Goal: Communication & Community: Answer question/provide support

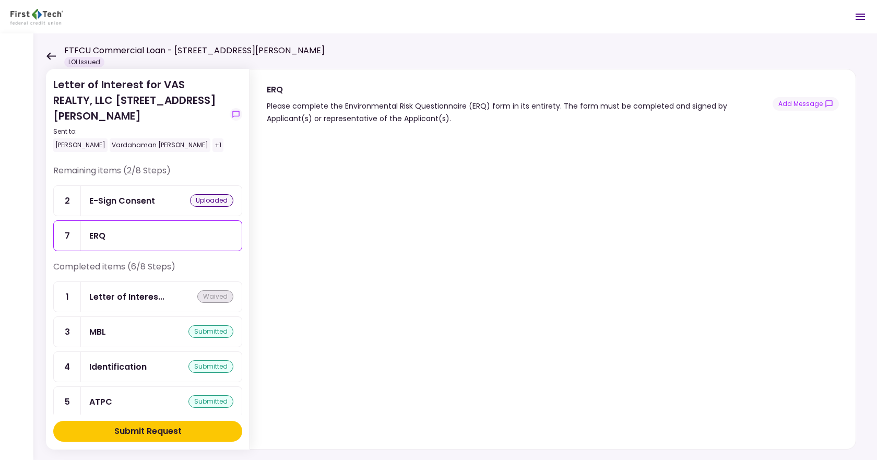
scroll to position [13, 0]
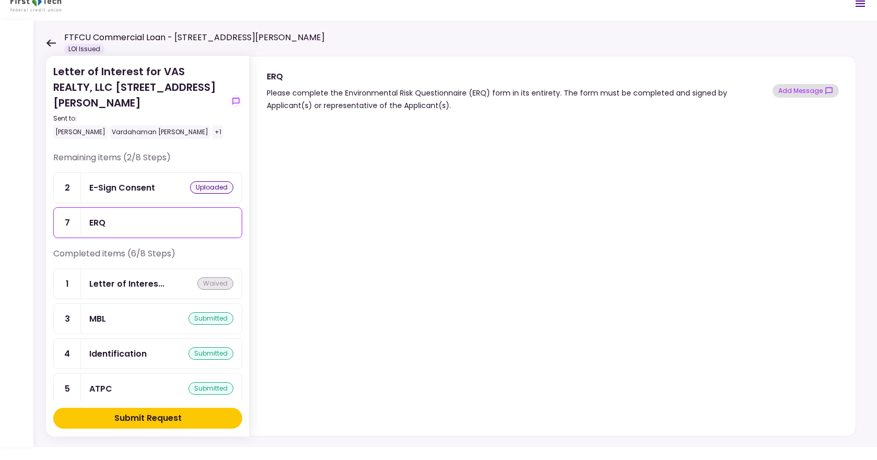
click at [799, 91] on button "Add Message" at bounding box center [806, 91] width 66 height 14
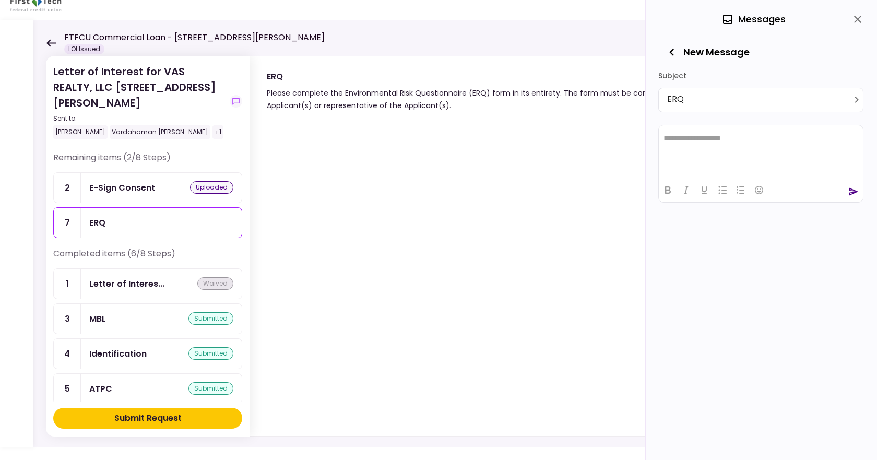
scroll to position [0, 0]
click at [696, 146] on html "**********" at bounding box center [761, 138] width 204 height 26
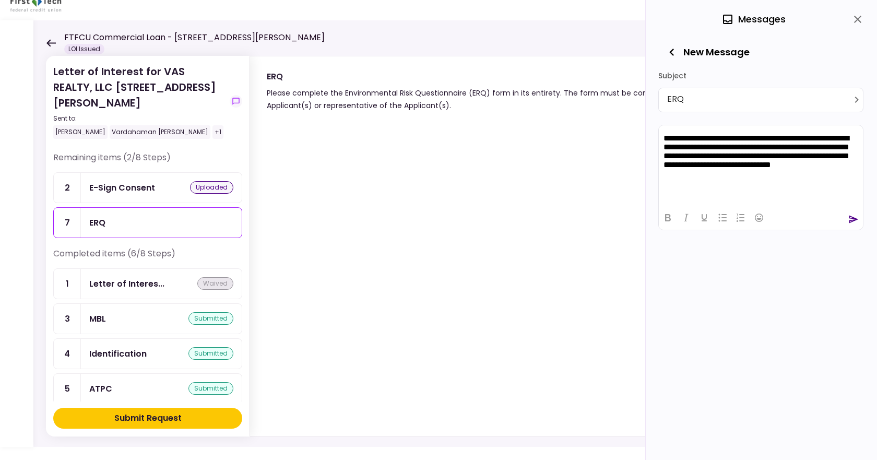
click at [761, 162] on p "**********" at bounding box center [761, 156] width 195 height 47
click at [850, 219] on icon "send" at bounding box center [853, 219] width 10 height 10
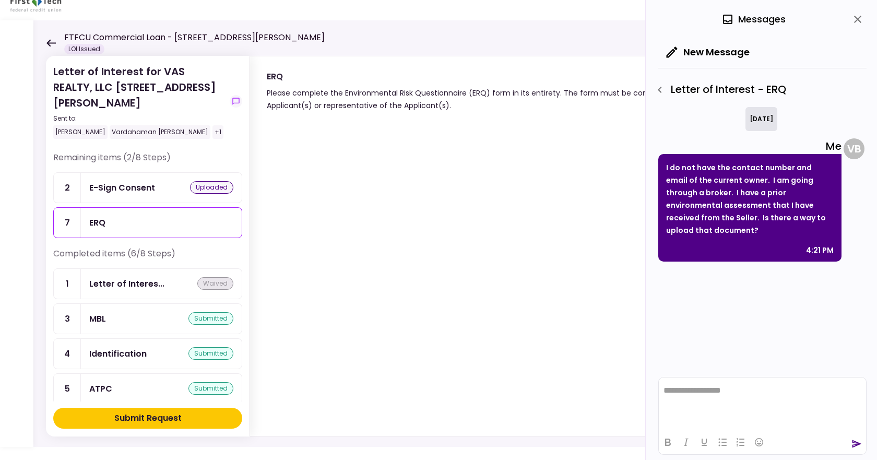
click at [756, 300] on div "[DATE] Me I do not have the contact number and email of the current owner. I am…" at bounding box center [762, 239] width 208 height 265
click at [661, 90] on icon "button" at bounding box center [660, 90] width 13 height 13
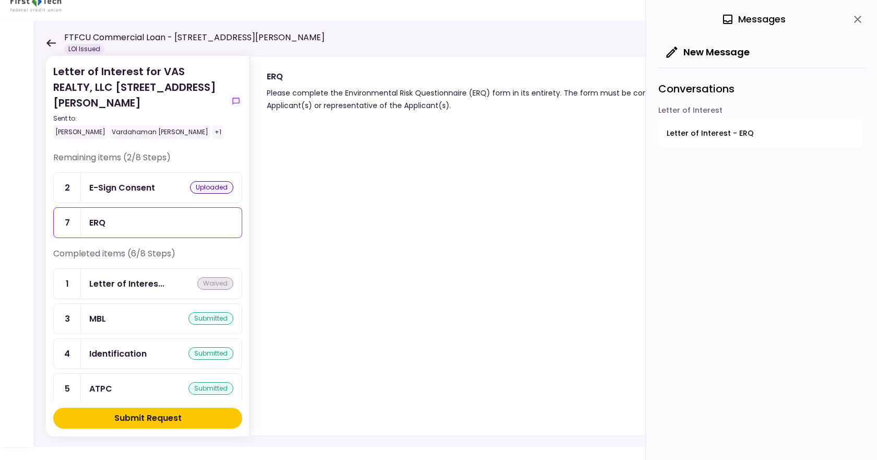
click at [190, 181] on div "uploaded" at bounding box center [211, 187] width 43 height 13
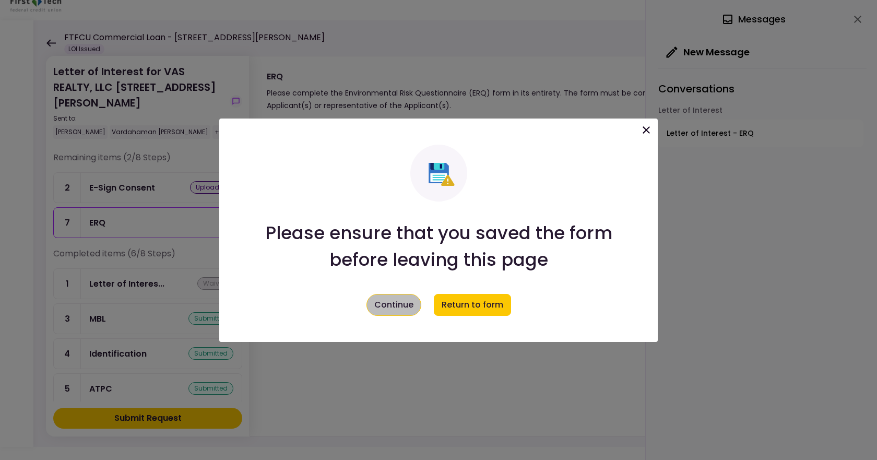
click at [411, 302] on button "Continue" at bounding box center [393, 305] width 55 height 22
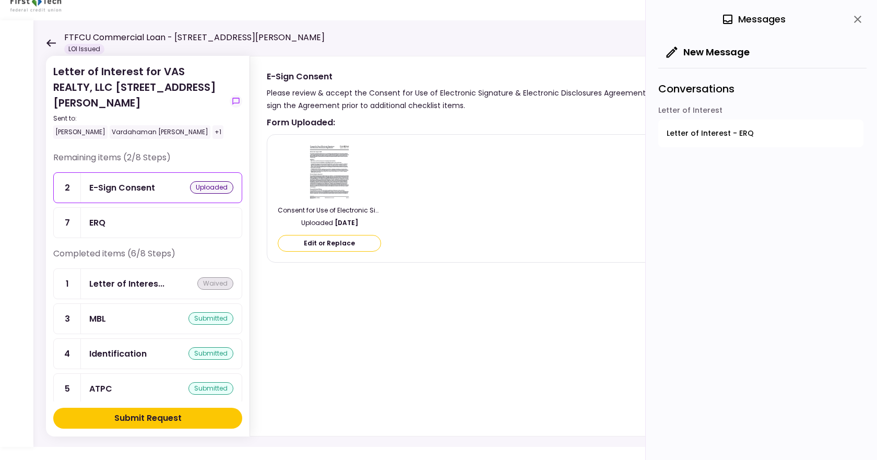
click at [347, 239] on button "Edit or Replace" at bounding box center [329, 243] width 103 height 17
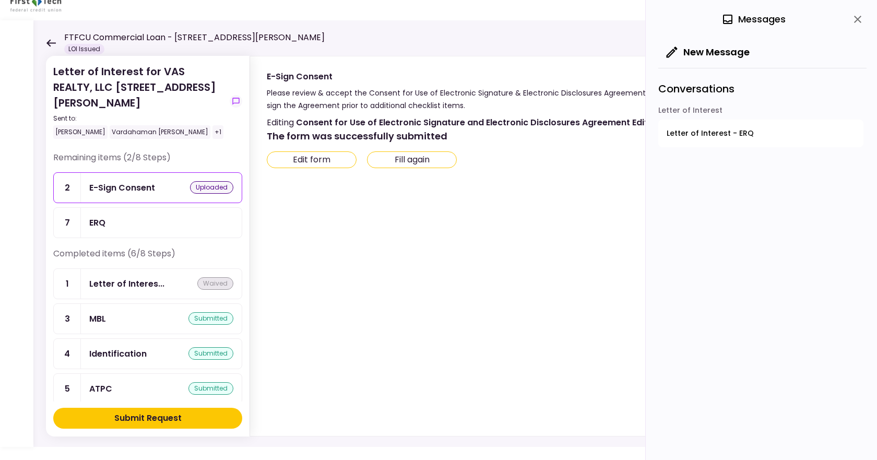
click at [152, 181] on div "E-Sign Consent" at bounding box center [122, 187] width 66 height 13
click at [858, 19] on icon "close" at bounding box center [857, 19] width 7 height 7
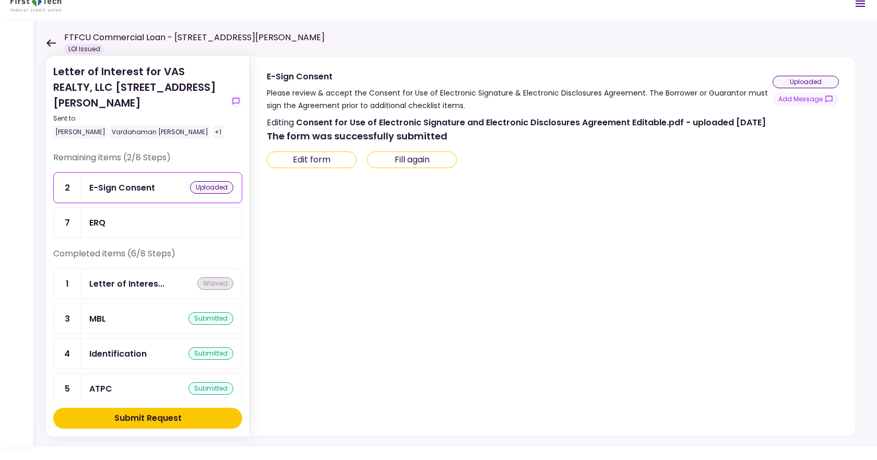
click at [50, 43] on icon at bounding box center [50, 42] width 9 height 7
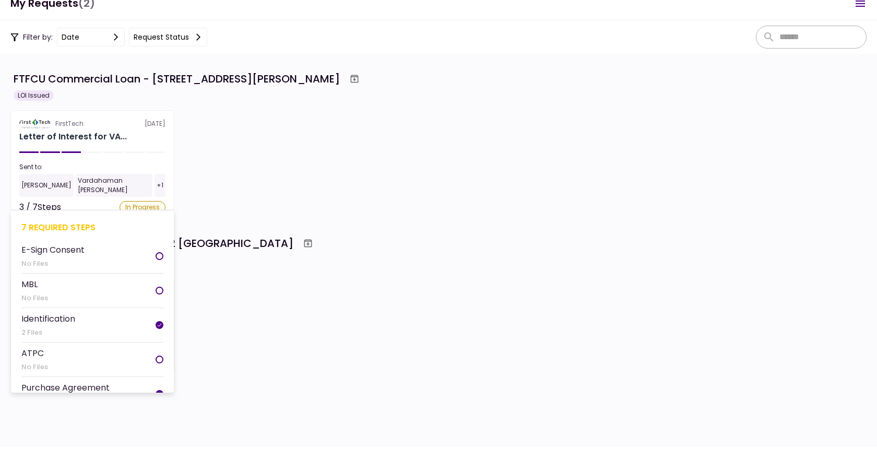
click at [138, 201] on div "In Progress" at bounding box center [143, 207] width 46 height 13
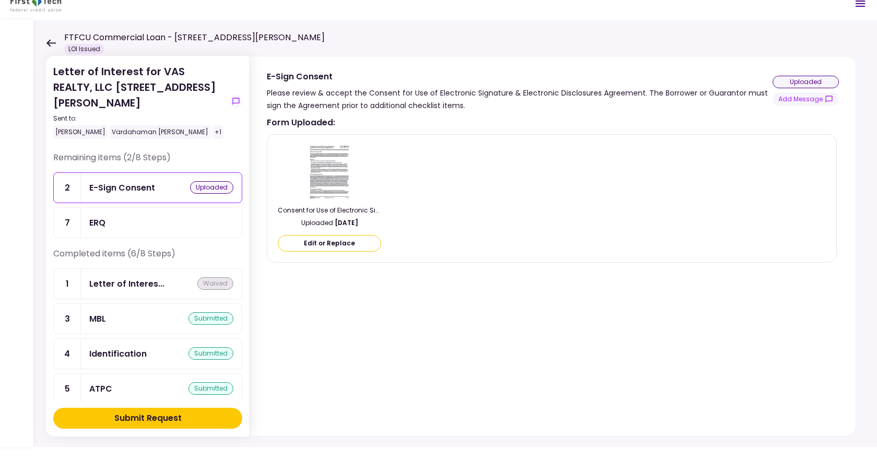
click at [43, 43] on div "Letter of Interest for VAS REALTY, LLC [STREET_ADDRESS][PERSON_NAME] Sent to: […" at bounding box center [455, 233] width 844 height 427
click at [47, 43] on icon at bounding box center [50, 42] width 9 height 7
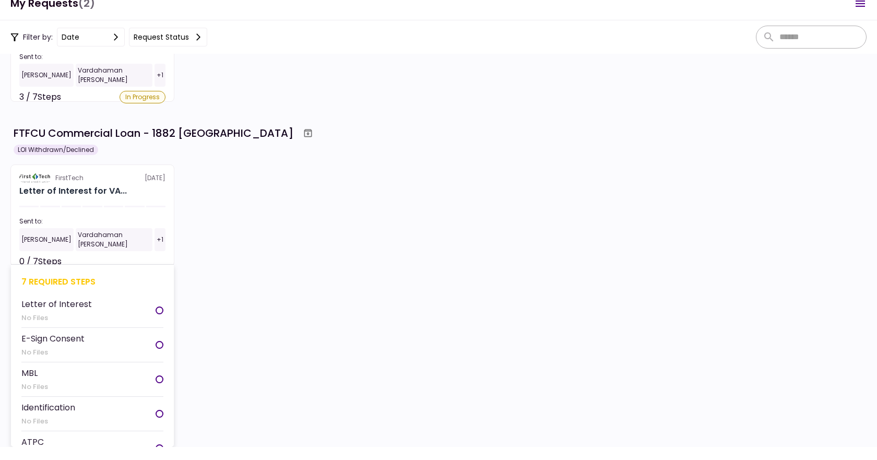
click at [151, 176] on div "FirstTech [DATE]" at bounding box center [92, 177] width 146 height 9
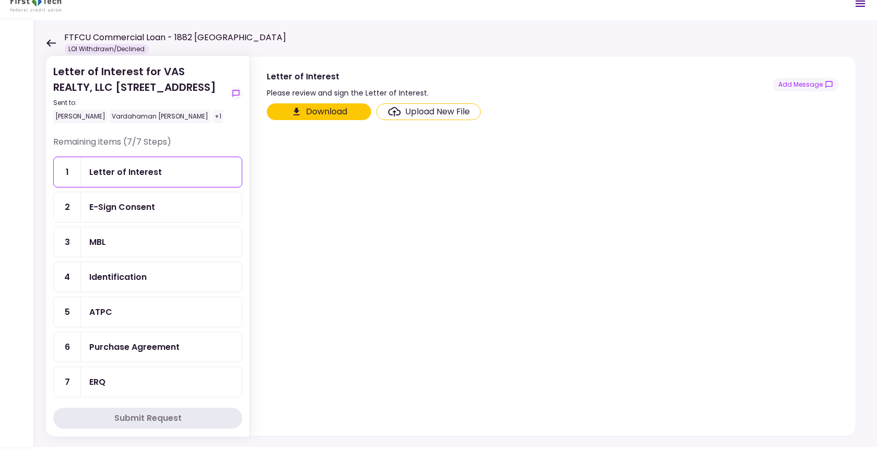
click at [315, 106] on button "Download" at bounding box center [319, 111] width 104 height 17
click at [46, 42] on icon at bounding box center [51, 43] width 10 height 8
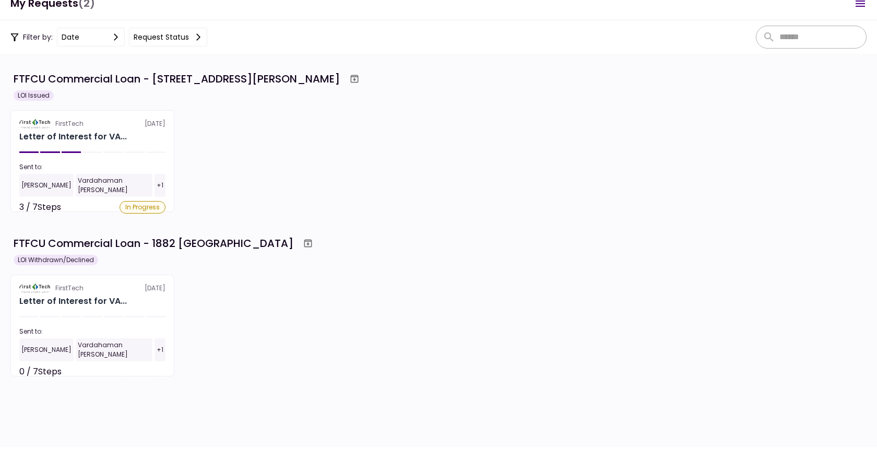
click at [856, 6] on icon "Open menu" at bounding box center [860, 4] width 9 height 6
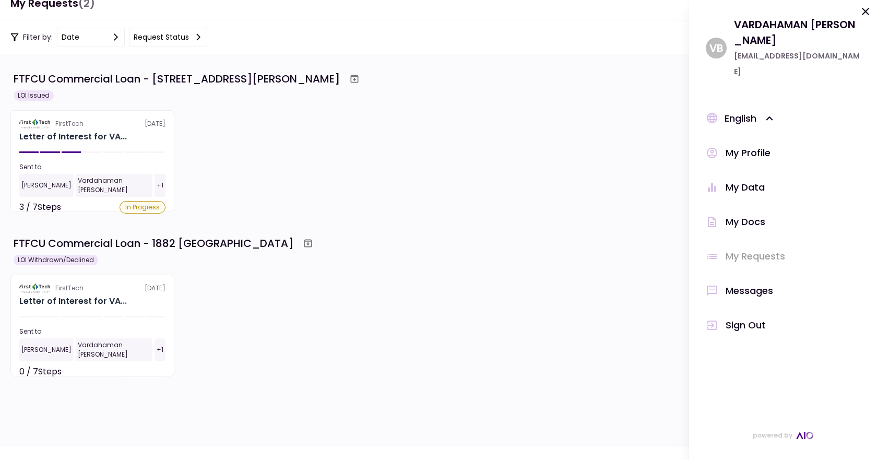
click at [744, 145] on div "My Profile" at bounding box center [748, 153] width 45 height 16
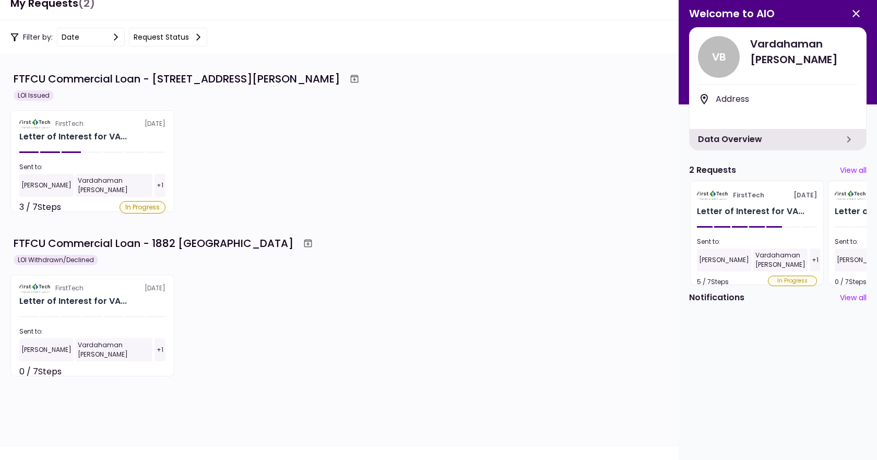
click at [832, 139] on div "Data Overview" at bounding box center [778, 139] width 176 height 21
click at [855, 10] on icon "button" at bounding box center [856, 13] width 13 height 13
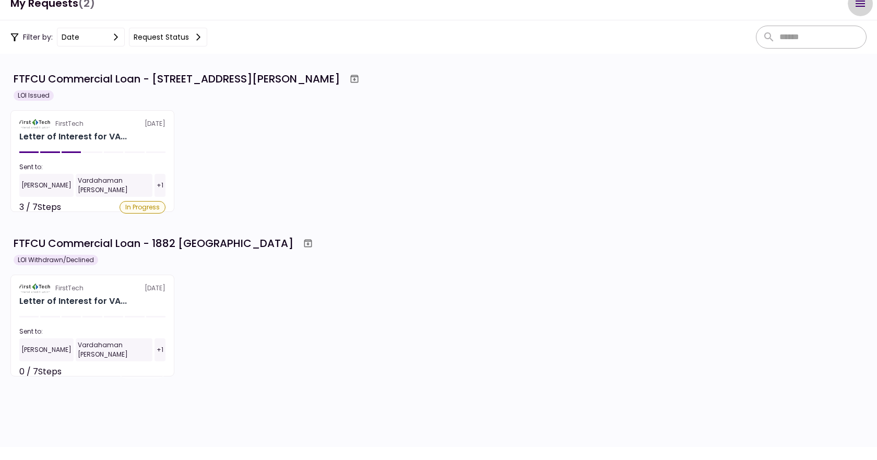
click at [861, 7] on icon "Open menu" at bounding box center [860, 3] width 13 height 13
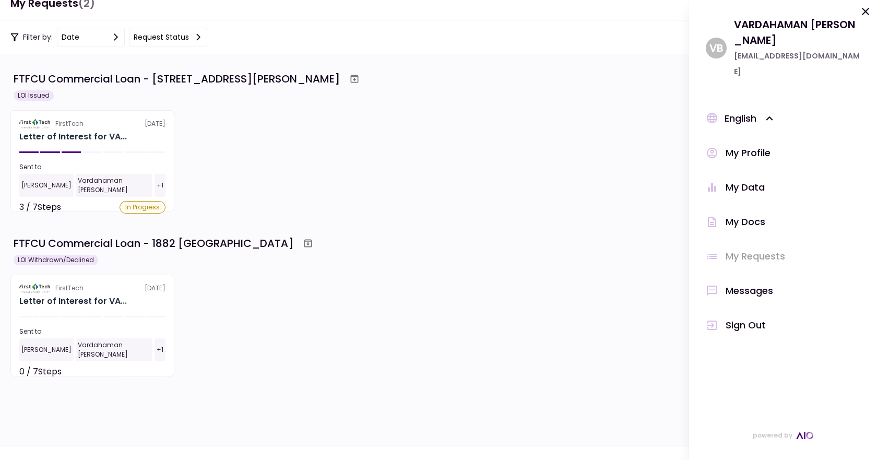
click at [757, 214] on div "My Docs" at bounding box center [746, 222] width 40 height 16
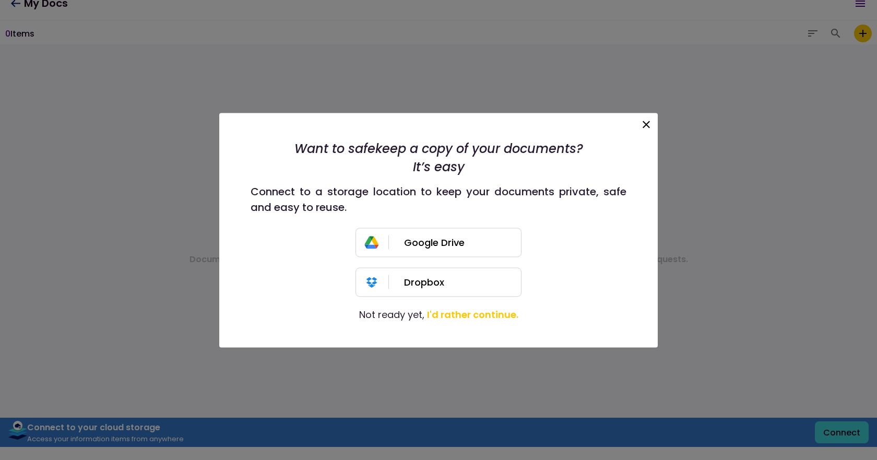
click at [643, 123] on icon at bounding box center [646, 124] width 13 height 13
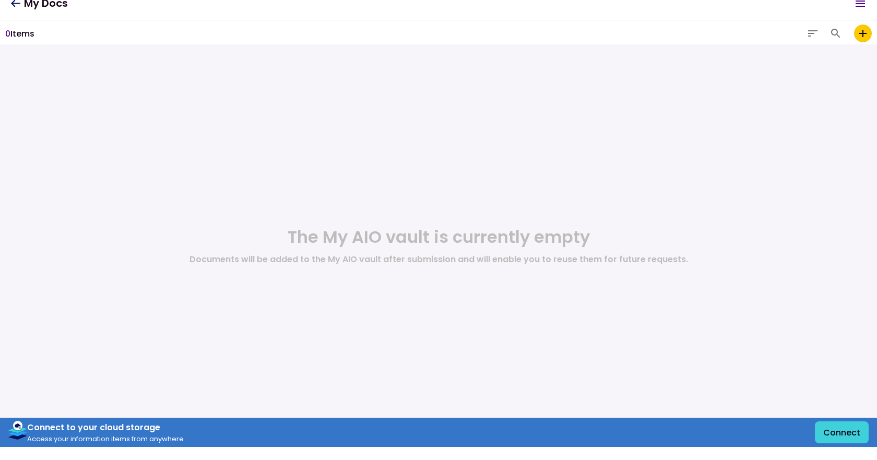
click at [16, 1] on icon at bounding box center [15, 3] width 10 height 8
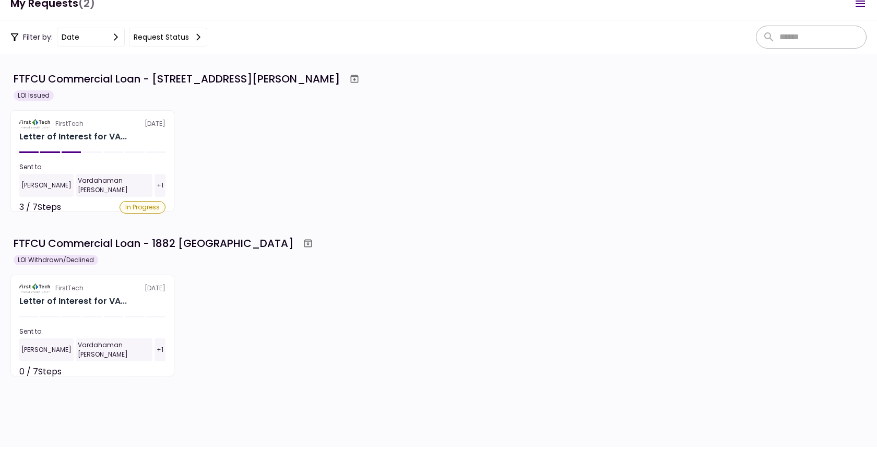
click at [61, 35] on button "date" at bounding box center [91, 37] width 68 height 19
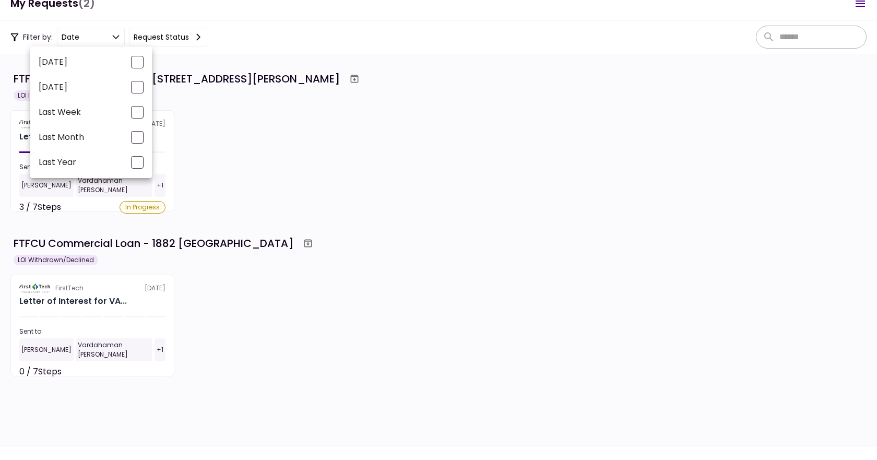
click at [31, 37] on div at bounding box center [438, 230] width 877 height 460
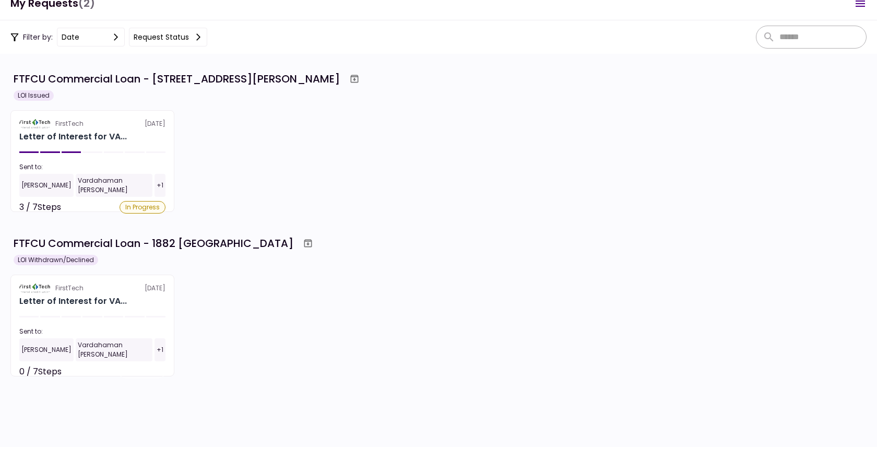
click at [182, 35] on button "Request status" at bounding box center [168, 37] width 78 height 19
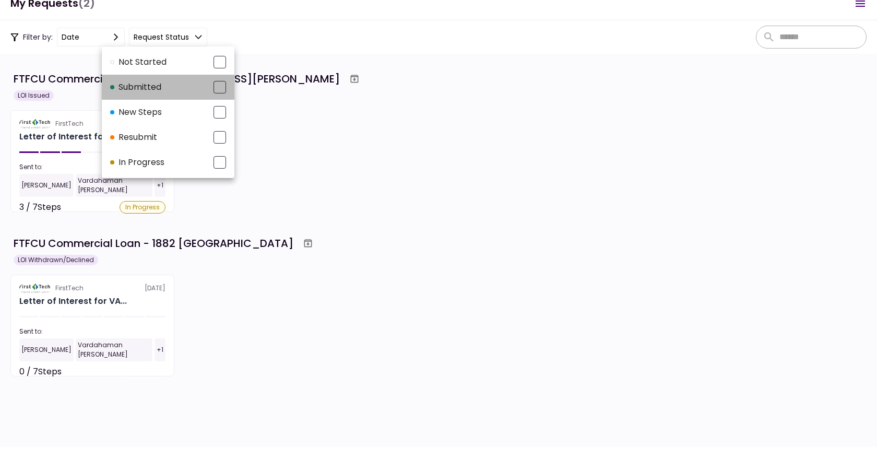
click at [217, 84] on div at bounding box center [220, 87] width 13 height 13
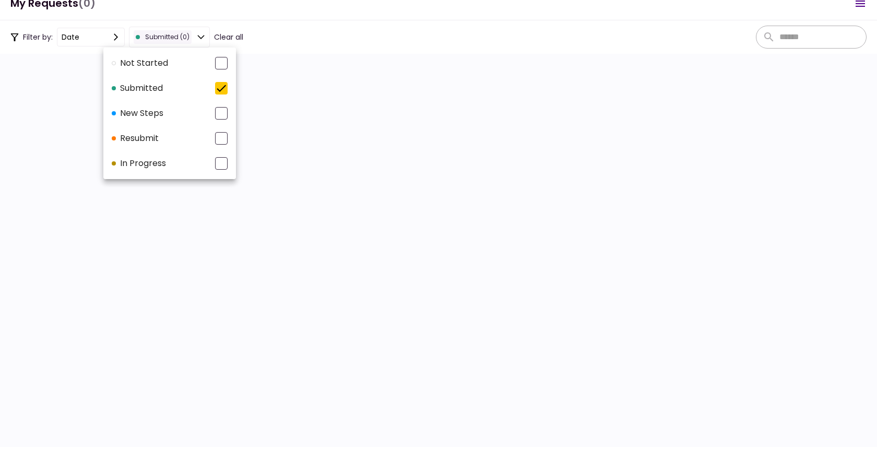
click at [223, 159] on div at bounding box center [221, 163] width 13 height 13
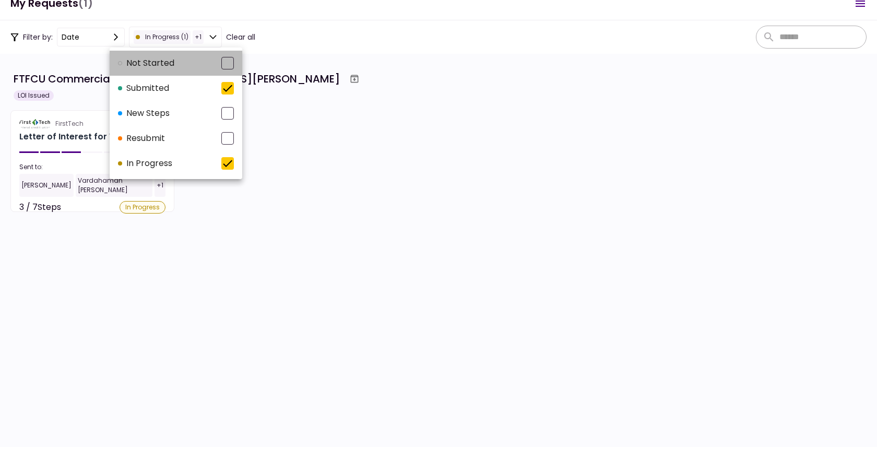
click at [225, 62] on div at bounding box center [227, 63] width 13 height 13
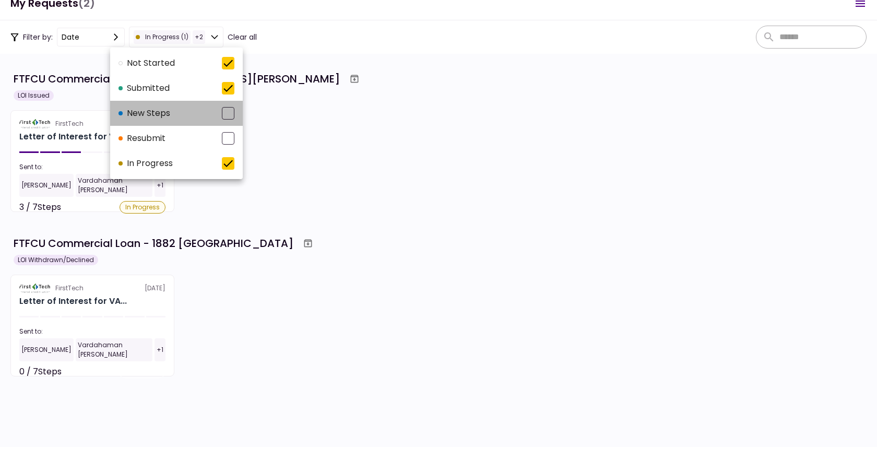
click at [226, 111] on div at bounding box center [228, 113] width 13 height 13
click at [310, 119] on div at bounding box center [438, 230] width 877 height 460
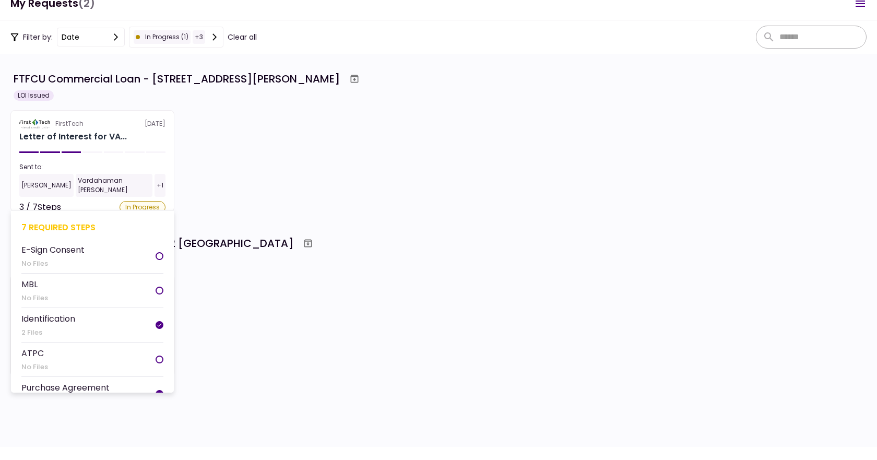
click at [132, 165] on div "Sent to:" at bounding box center [92, 166] width 146 height 9
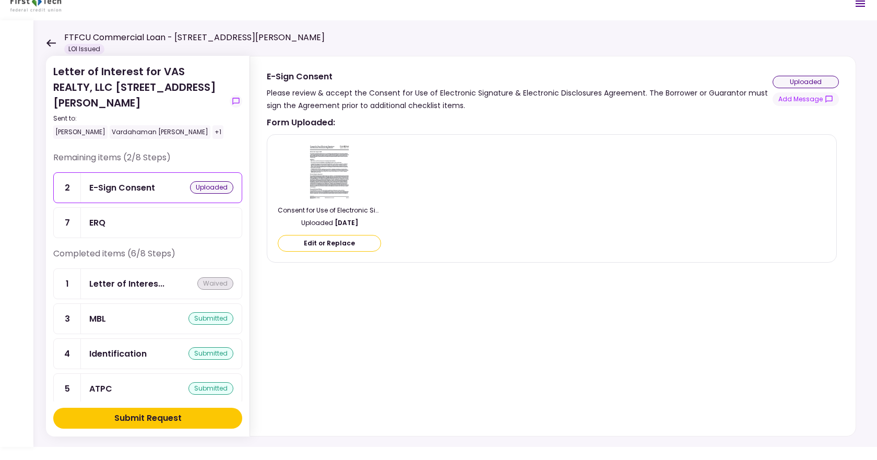
click at [168, 208] on div "ERQ" at bounding box center [161, 223] width 161 height 30
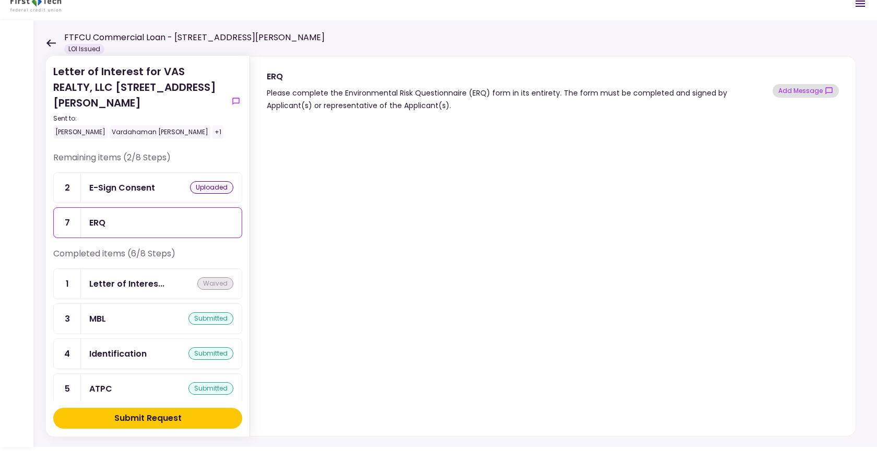
click at [788, 93] on button "Add Message" at bounding box center [806, 91] width 66 height 14
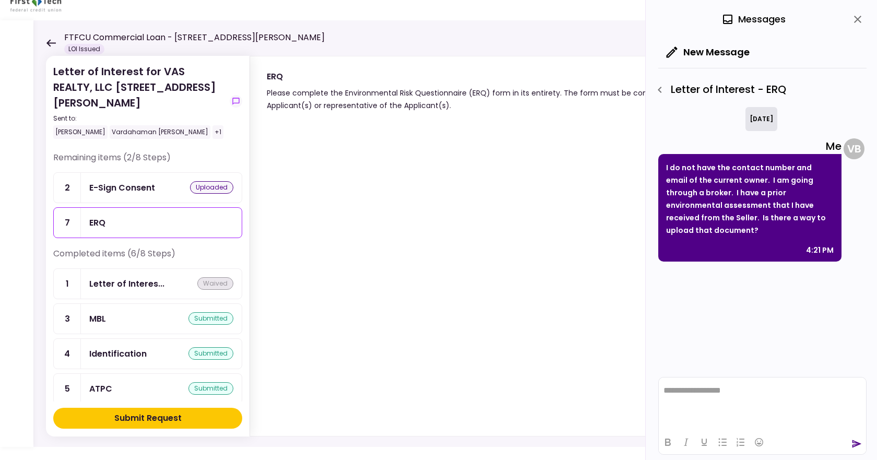
click at [851, 17] on button "close" at bounding box center [858, 19] width 18 height 18
